Goal: Information Seeking & Learning: Learn about a topic

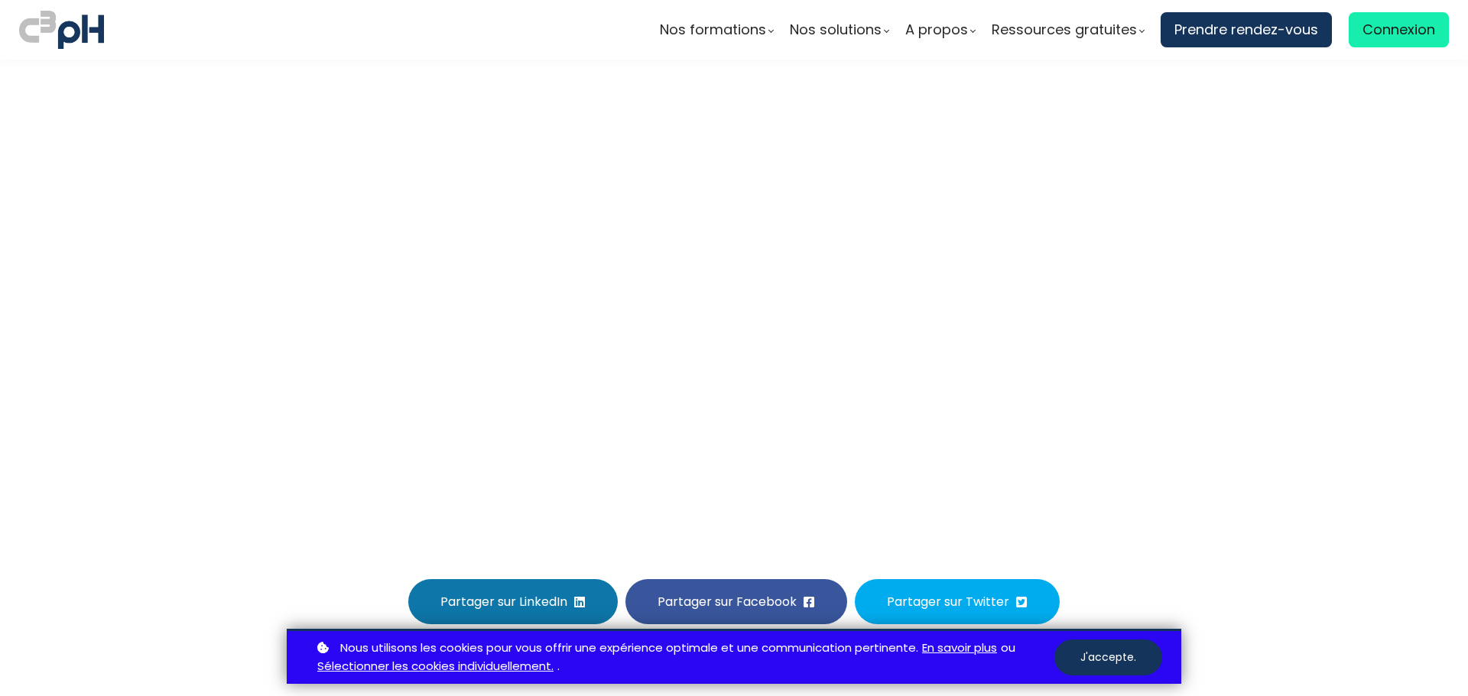
scroll to position [360, 0]
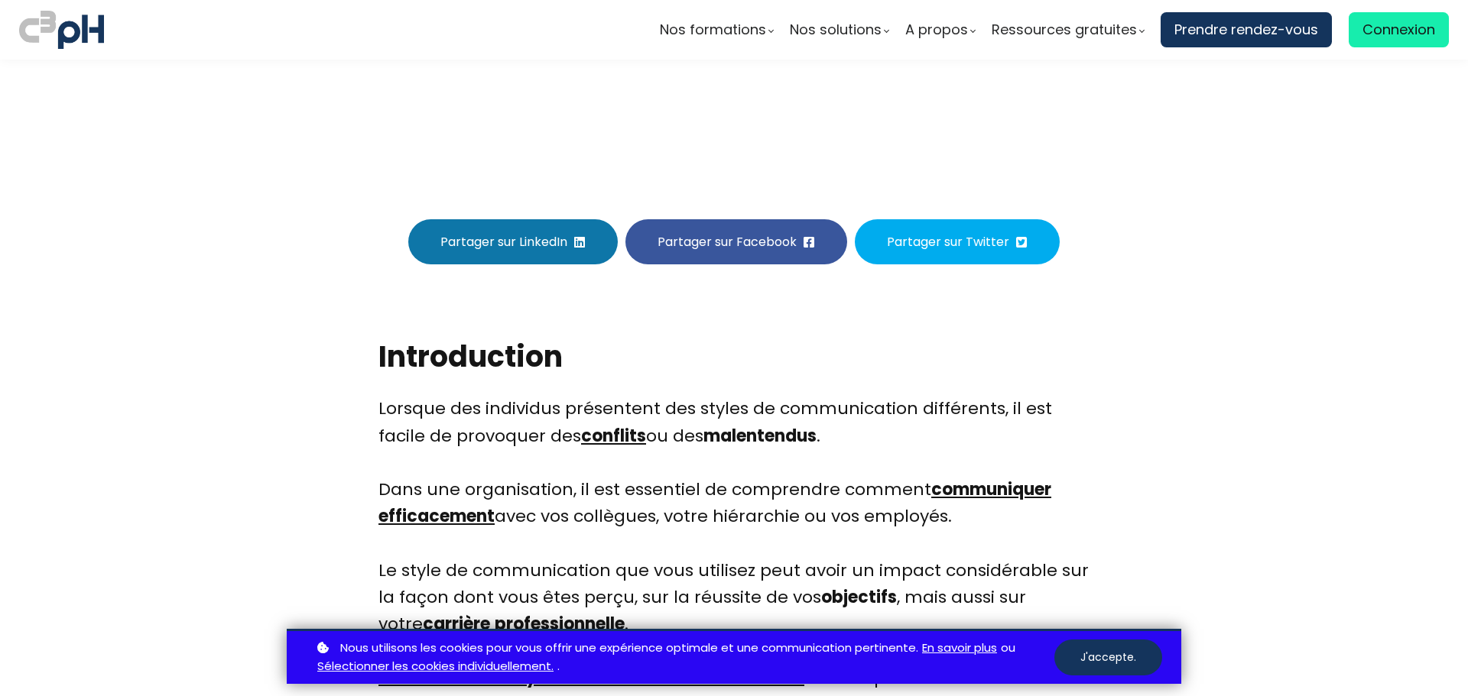
drag, startPoint x: 1459, startPoint y: 83, endPoint x: 1454, endPoint y: 105, distance: 22.1
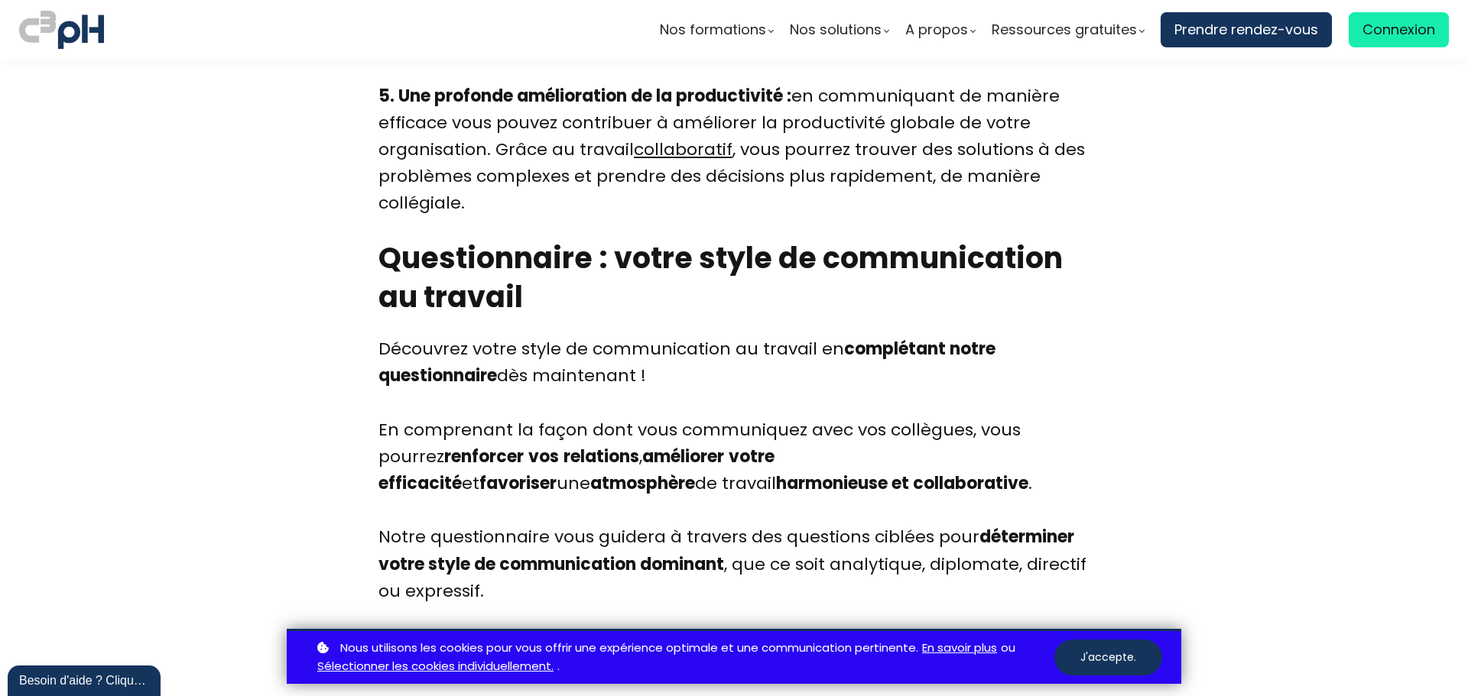
scroll to position [3367, 0]
